Goal: Information Seeking & Learning: Learn about a topic

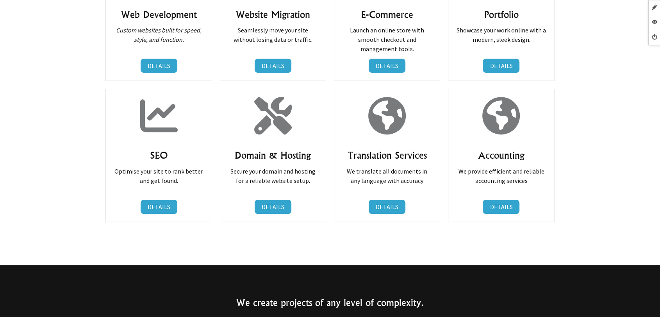
scroll to position [545, 0]
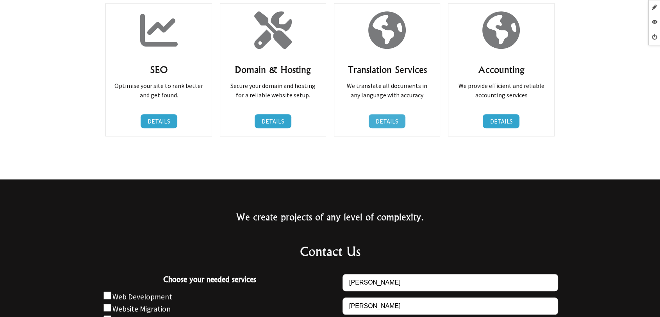
click at [380, 121] on link "DETAILS" at bounding box center [387, 121] width 37 height 14
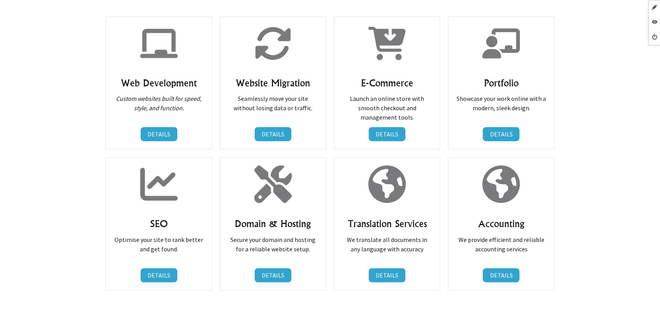
scroll to position [477, 0]
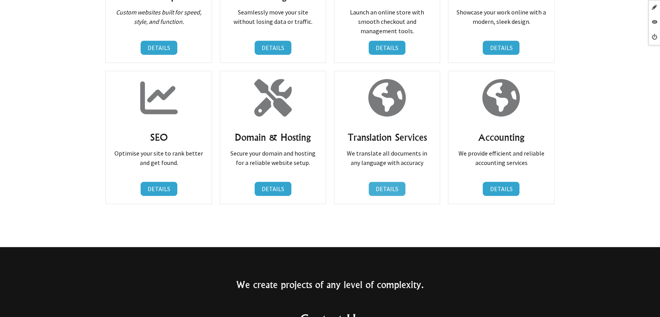
click at [393, 187] on link "DETAILS" at bounding box center [387, 189] width 37 height 14
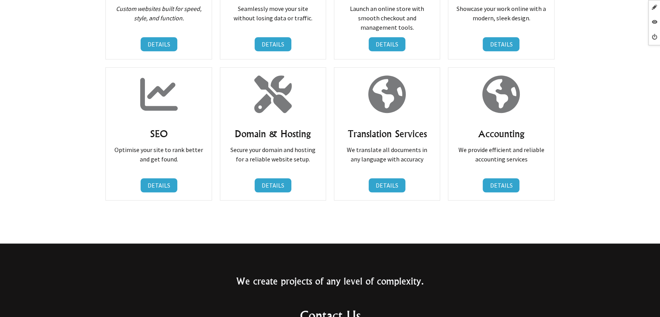
scroll to position [564, 0]
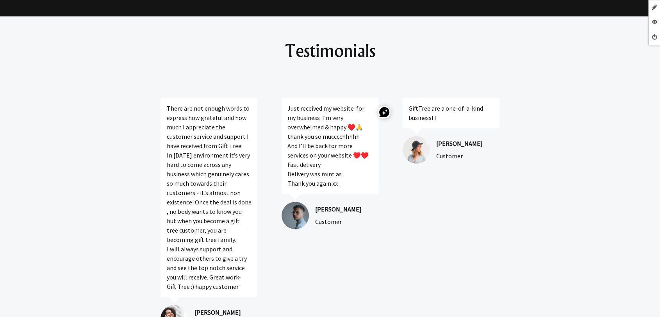
scroll to position [911, 0]
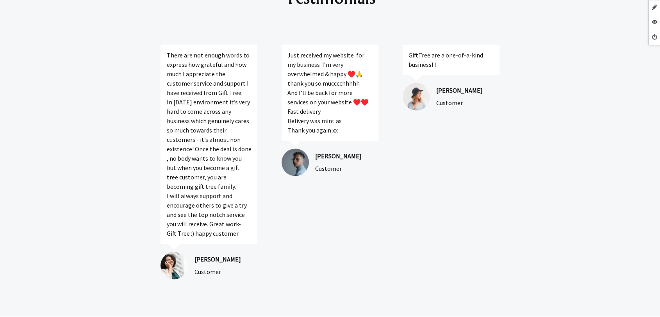
scroll to position [911, 0]
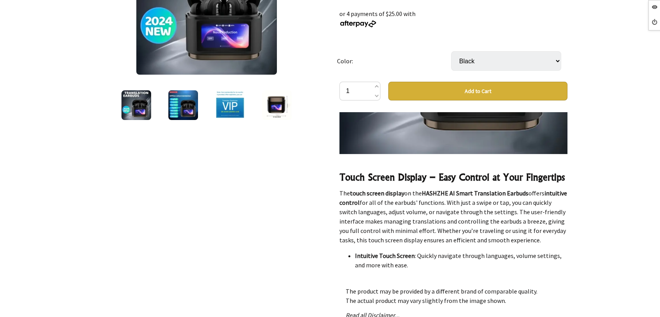
scroll to position [824, 0]
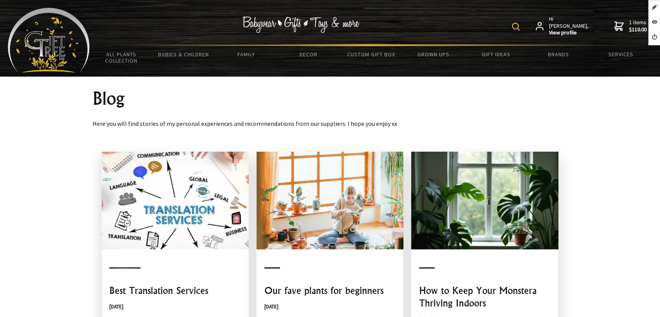
scroll to position [173, 0]
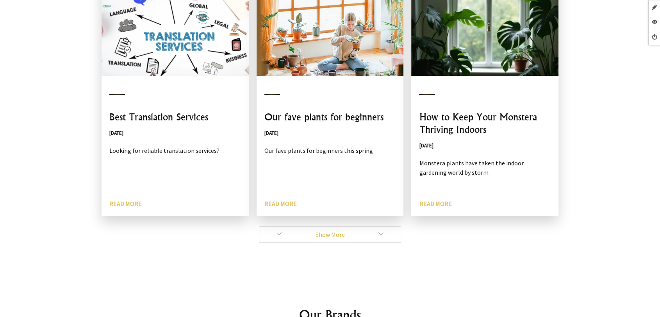
click at [287, 238] on link "Show More" at bounding box center [330, 234] width 143 height 16
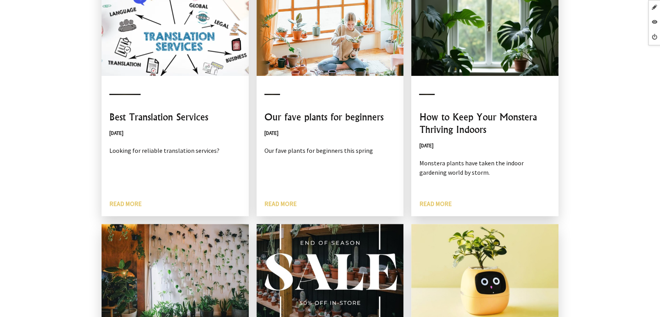
click at [180, 114] on h3 "Best Translation Services" at bounding box center [175, 117] width 132 height 12
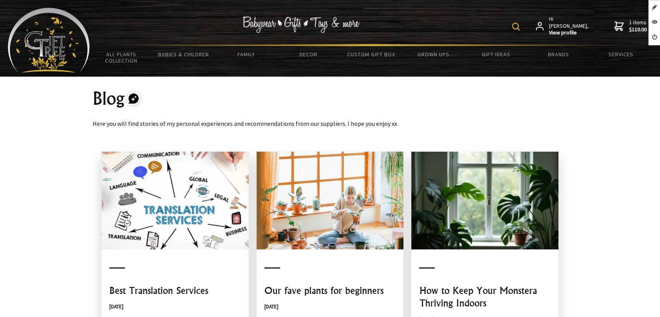
click at [63, 46] on img at bounding box center [49, 40] width 82 height 65
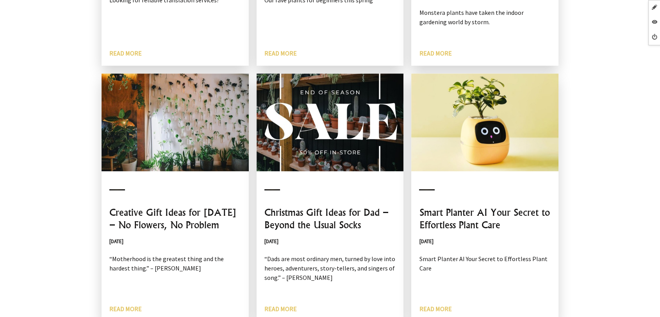
scroll to position [434, 0]
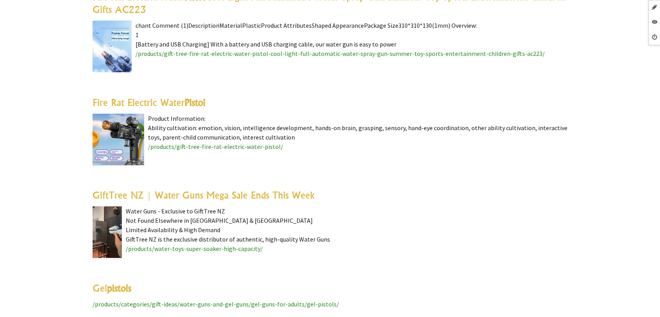
scroll to position [2473, 0]
